Goal: Task Accomplishment & Management: Manage account settings

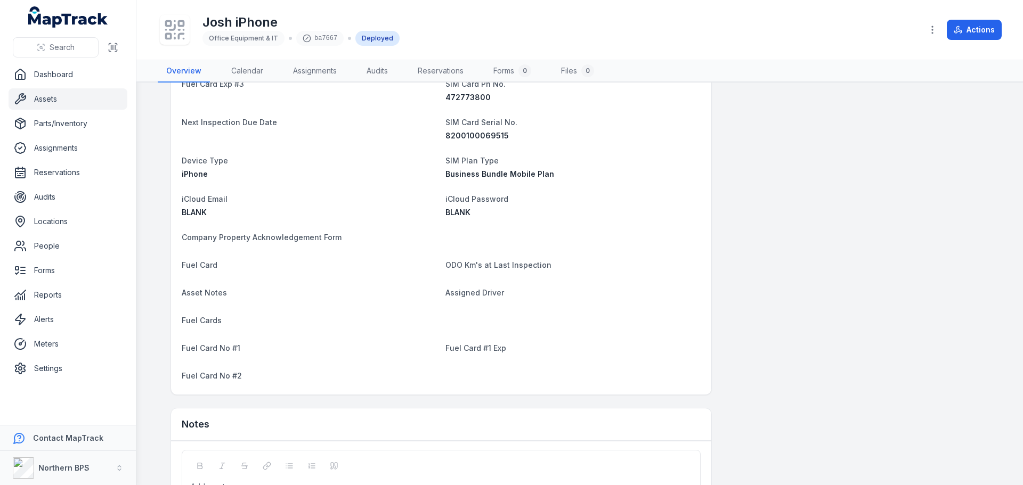
scroll to position [893, 0]
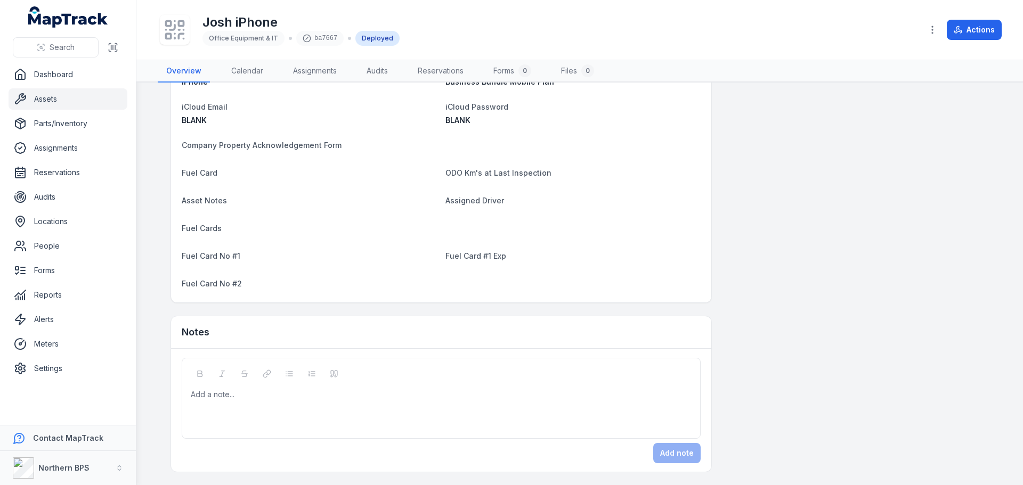
click at [55, 99] on link "Assets" at bounding box center [68, 98] width 119 height 21
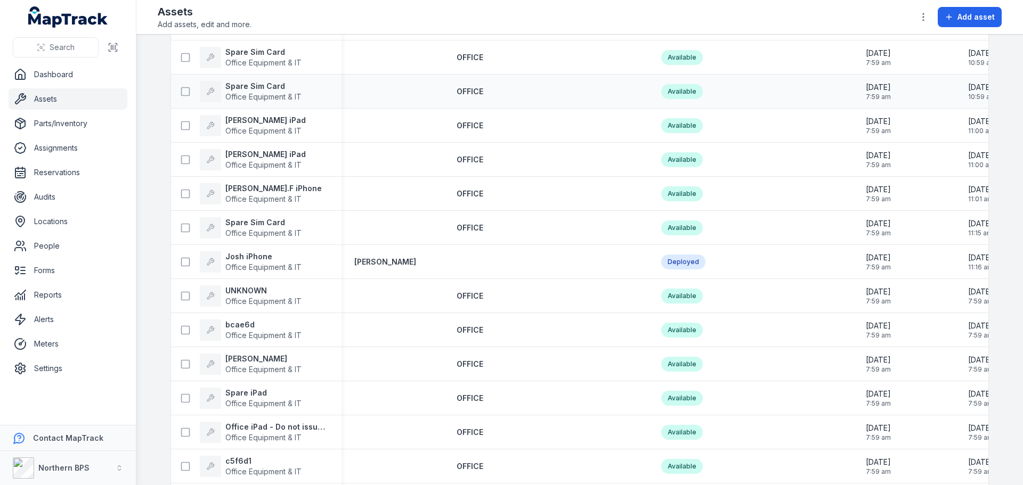
scroll to position [853, 0]
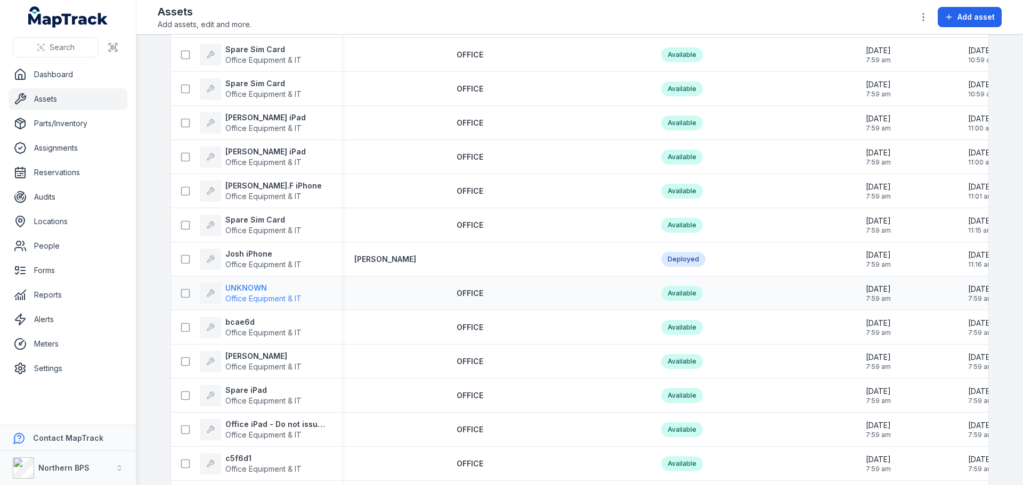
click at [255, 287] on strong "UNKNOWN" at bounding box center [263, 288] width 76 height 11
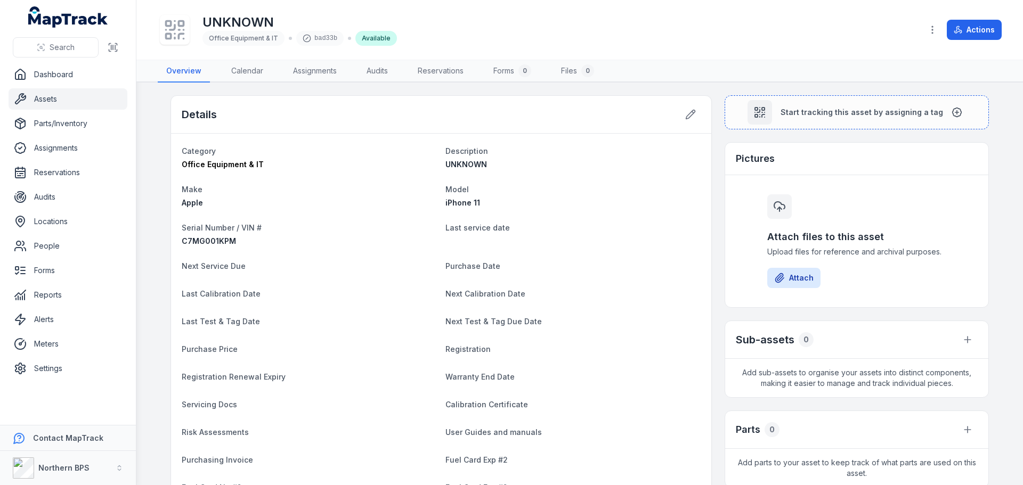
click at [627, 235] on div "Last service date" at bounding box center [572, 234] width 255 height 26
click at [725, 146] on div "Pictures" at bounding box center [856, 159] width 263 height 33
click at [209, 239] on span "C7MG001KPM" at bounding box center [209, 241] width 54 height 9
copy span "C7MG001KPM"
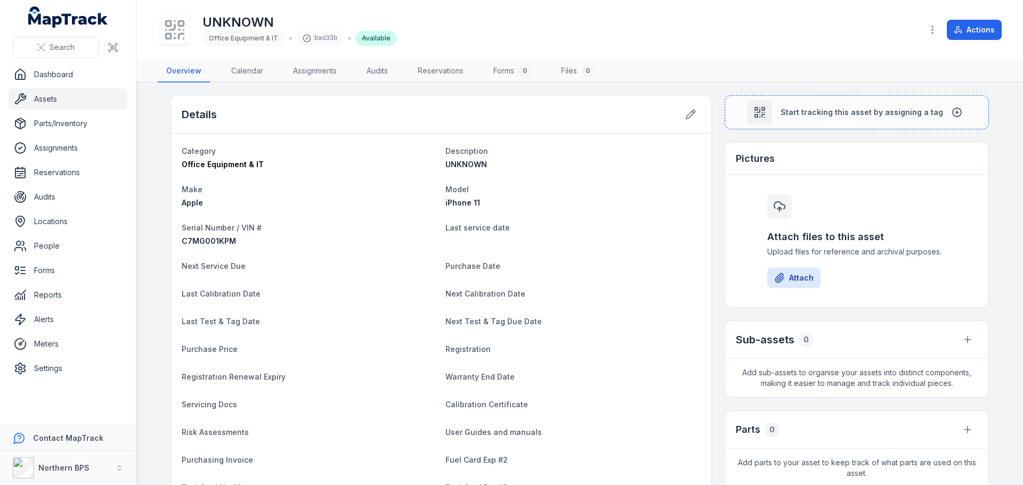
click at [642, 148] on dt "Description" at bounding box center [572, 150] width 255 height 13
click at [688, 122] on button at bounding box center [690, 114] width 20 height 20
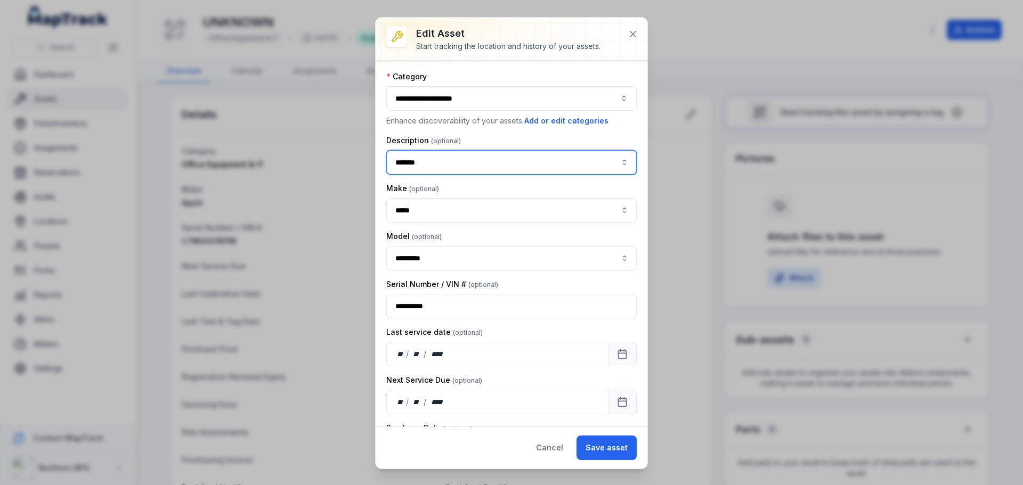
click at [430, 153] on input "*******" at bounding box center [511, 162] width 250 height 25
type input "**********"
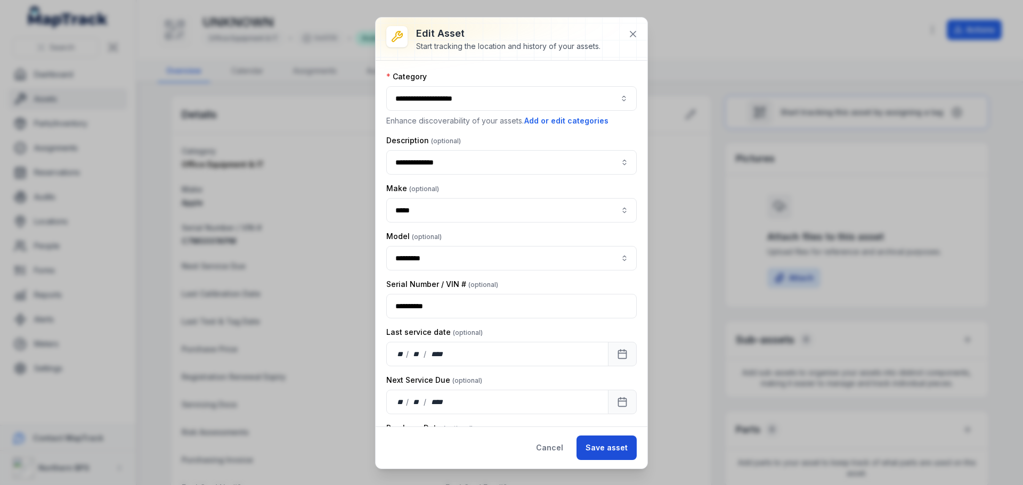
click at [618, 448] on button "Save asset" at bounding box center [607, 448] width 60 height 25
